Goal: Task Accomplishment & Management: Manage account settings

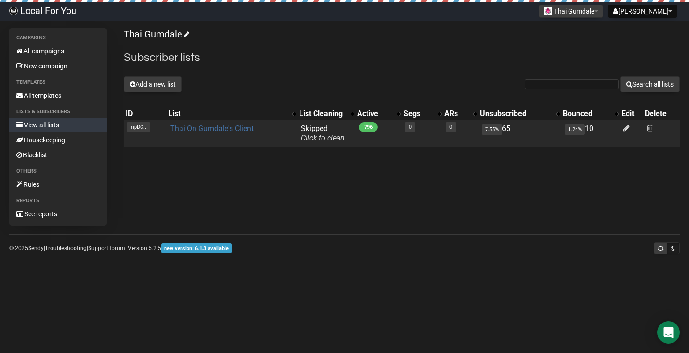
click at [197, 127] on link "Thai On Gumdale's Client" at bounding box center [211, 128] width 83 height 9
click at [652, 130] on span at bounding box center [649, 128] width 6 height 8
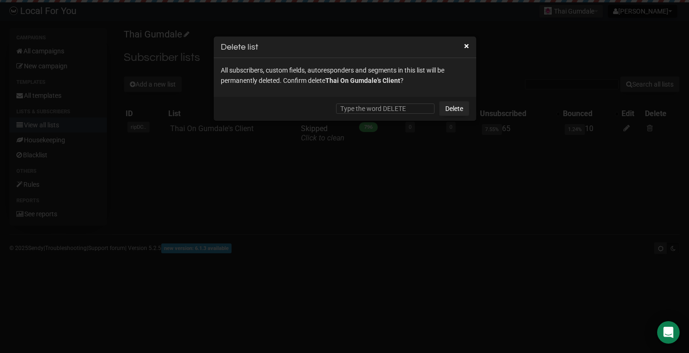
click at [526, 216] on div at bounding box center [344, 176] width 689 height 353
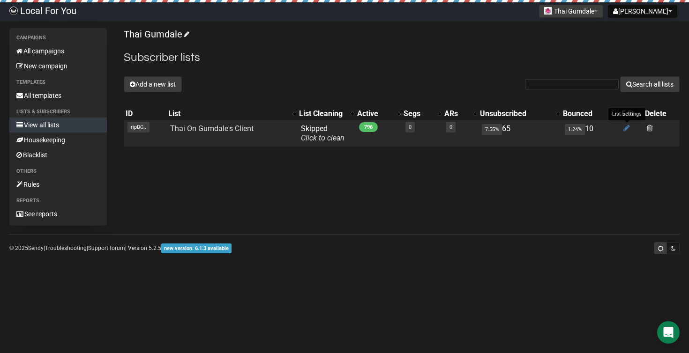
click at [626, 129] on icon at bounding box center [626, 128] width 7 height 8
